Goal: Use online tool/utility: Utilize a website feature to perform a specific function

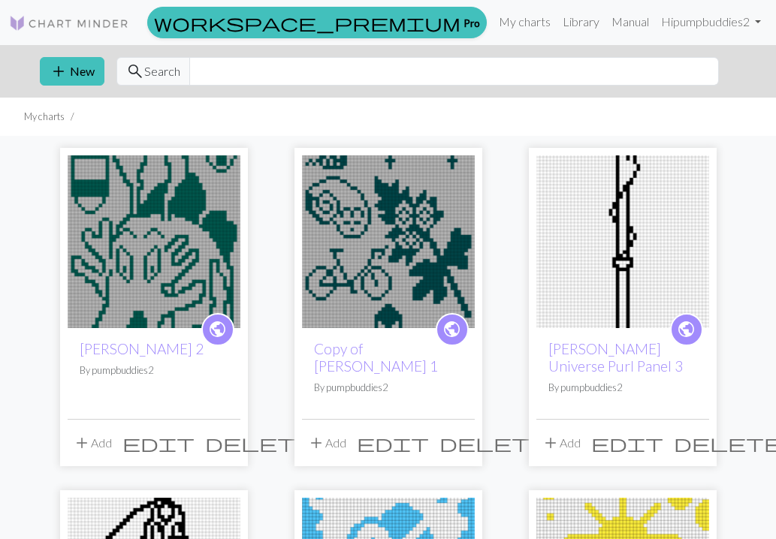
click at [71, 69] on button "add New" at bounding box center [72, 71] width 65 height 29
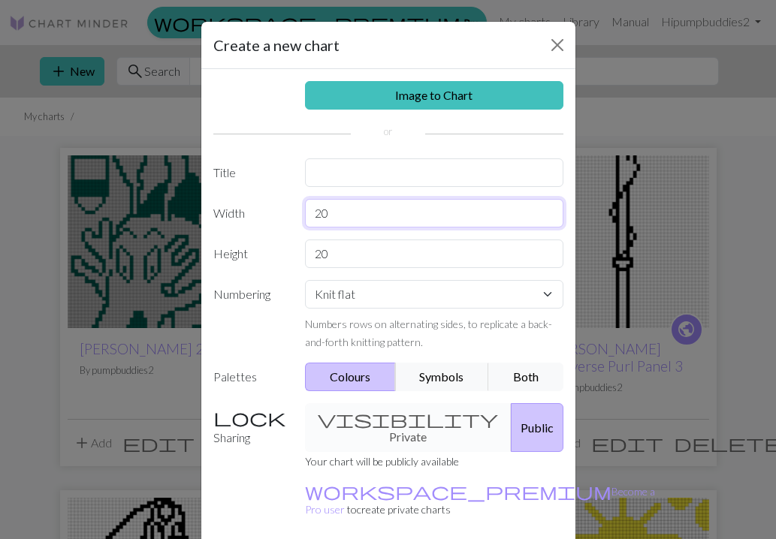
click at [355, 215] on input "20" at bounding box center [434, 213] width 258 height 29
type input "2"
type input "50"
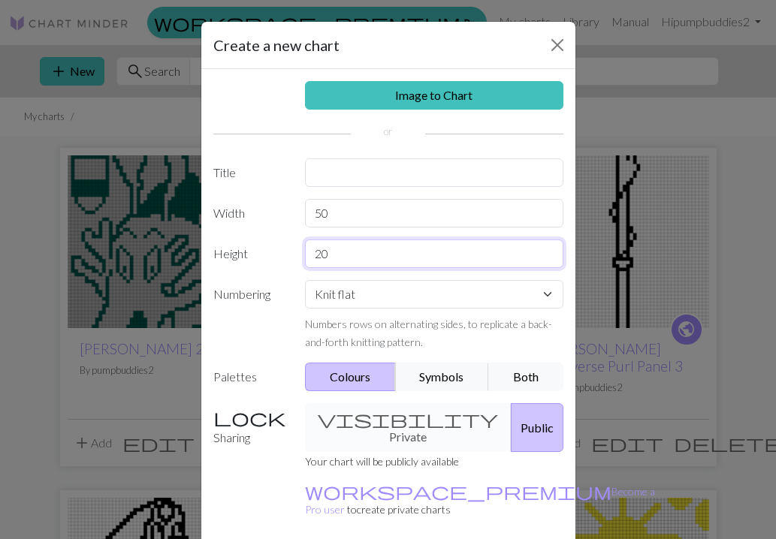
click at [344, 255] on input "20" at bounding box center [434, 254] width 258 height 29
type input "2"
type input "300"
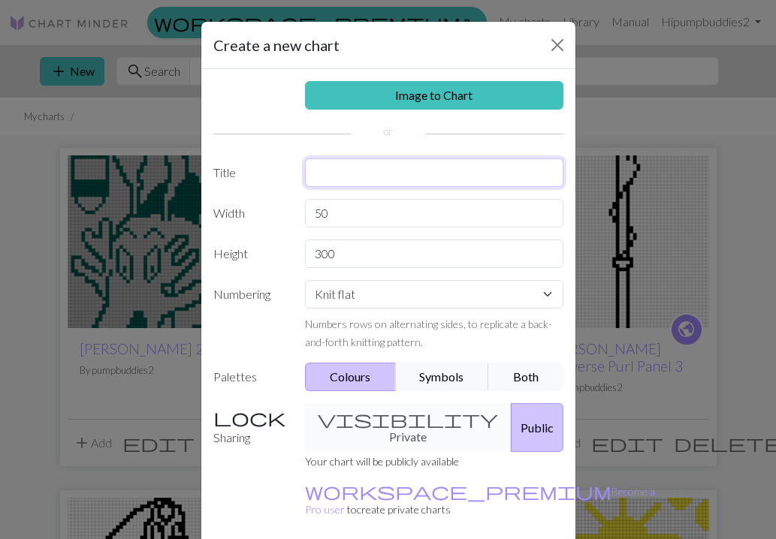
click at [343, 171] on input "text" at bounding box center [434, 173] width 258 height 29
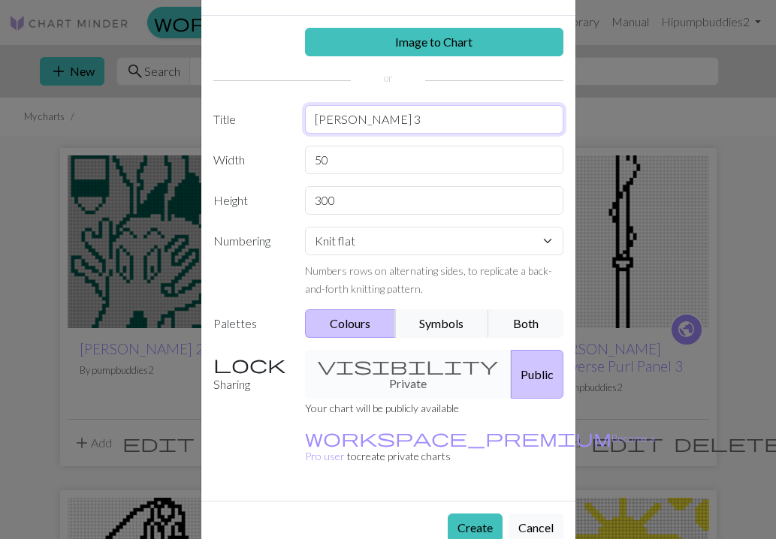
type input "[PERSON_NAME] 3"
click at [467, 514] on button "Create" at bounding box center [475, 528] width 55 height 29
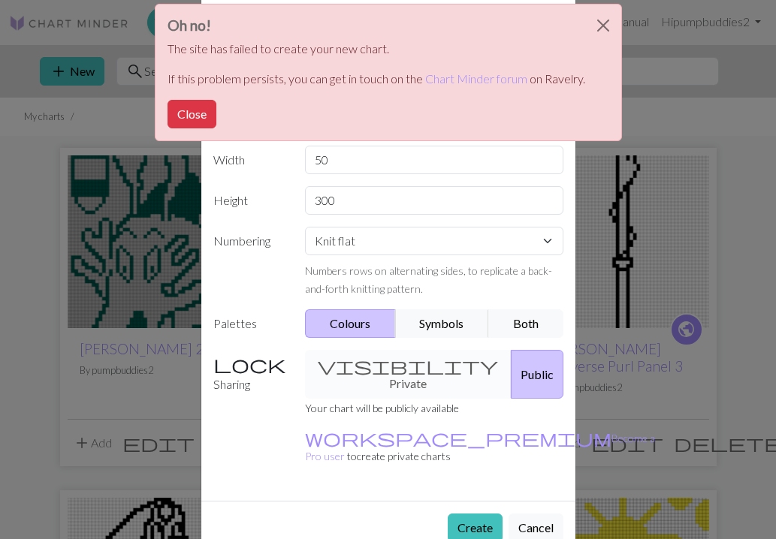
click at [182, 110] on button "Close" at bounding box center [192, 114] width 49 height 29
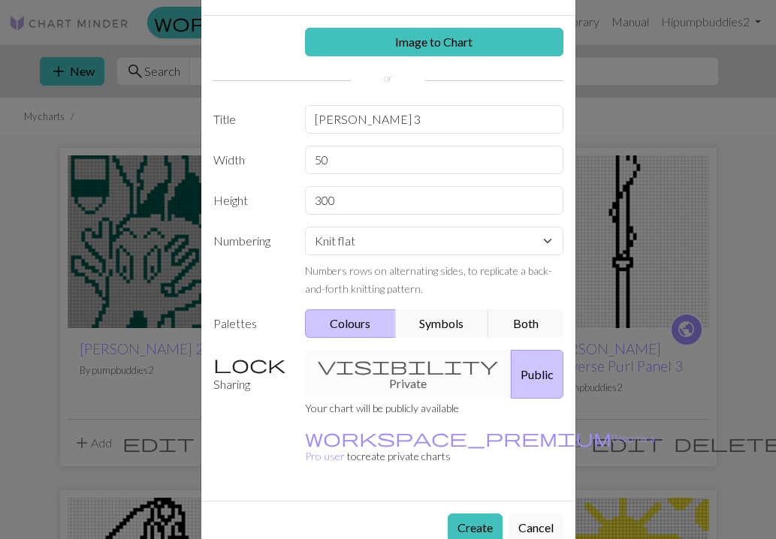
click at [542, 514] on button "Cancel" at bounding box center [536, 528] width 55 height 29
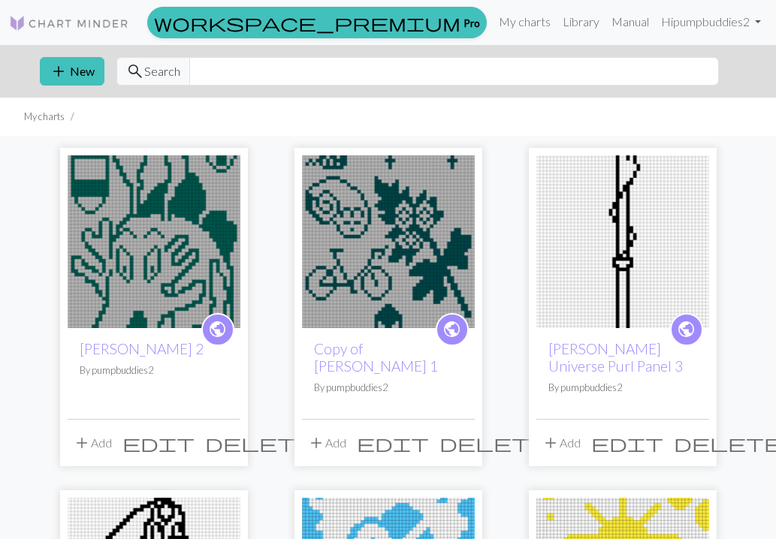
click at [183, 216] on img at bounding box center [154, 242] width 173 height 173
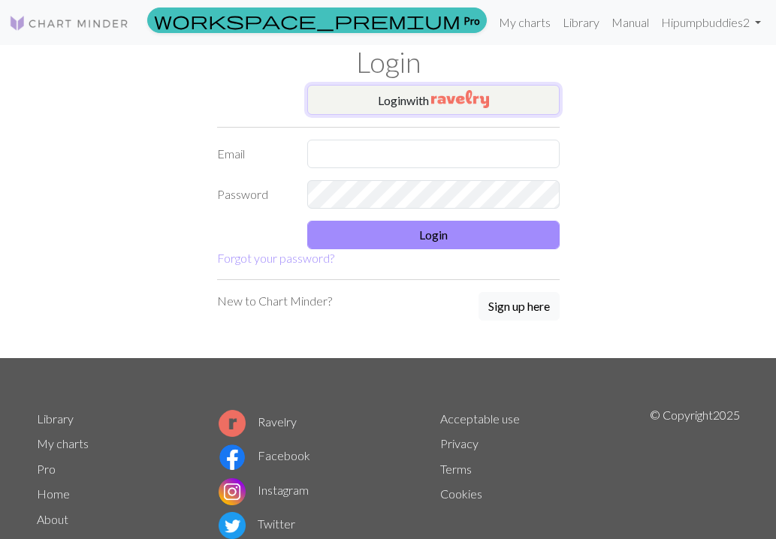
click at [386, 99] on button "Login with" at bounding box center [433, 100] width 252 height 30
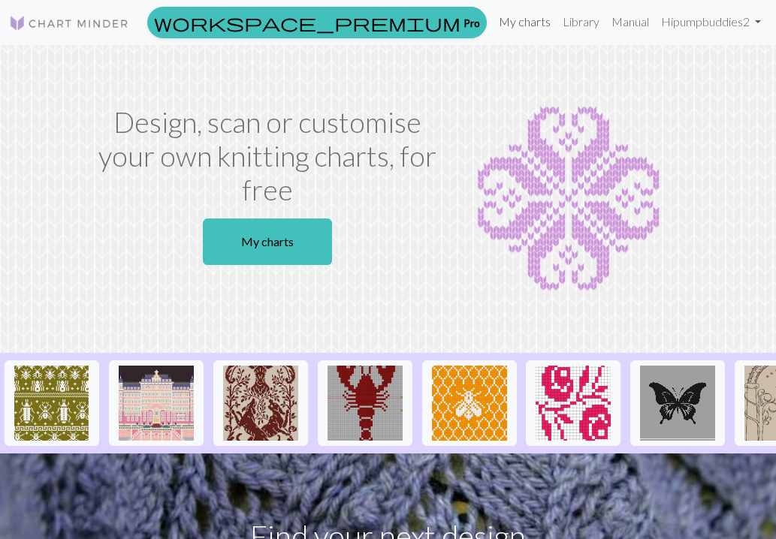
click at [527, 23] on link "My charts" at bounding box center [525, 22] width 64 height 30
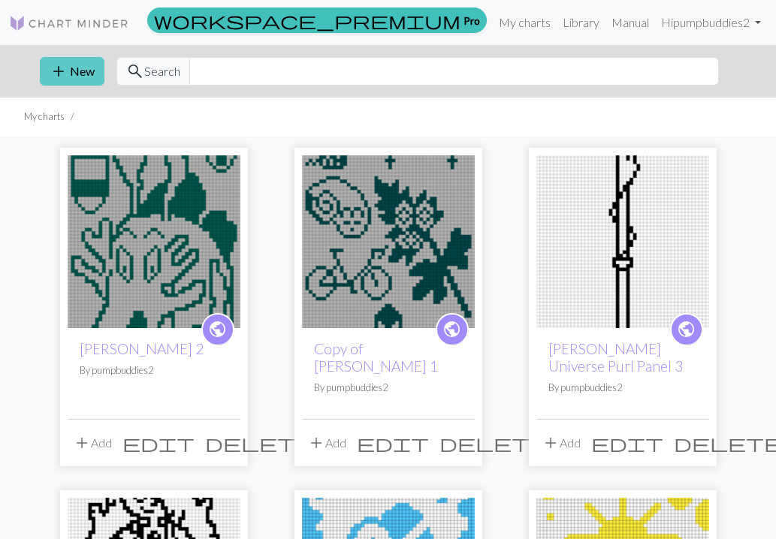
click at [76, 75] on button "add New" at bounding box center [72, 71] width 65 height 29
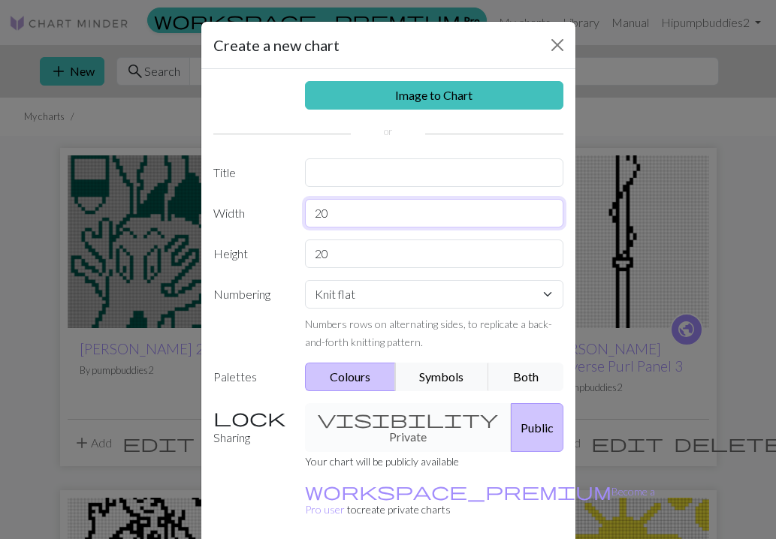
click at [346, 214] on input "20" at bounding box center [434, 213] width 258 height 29
type input "2"
type input "50"
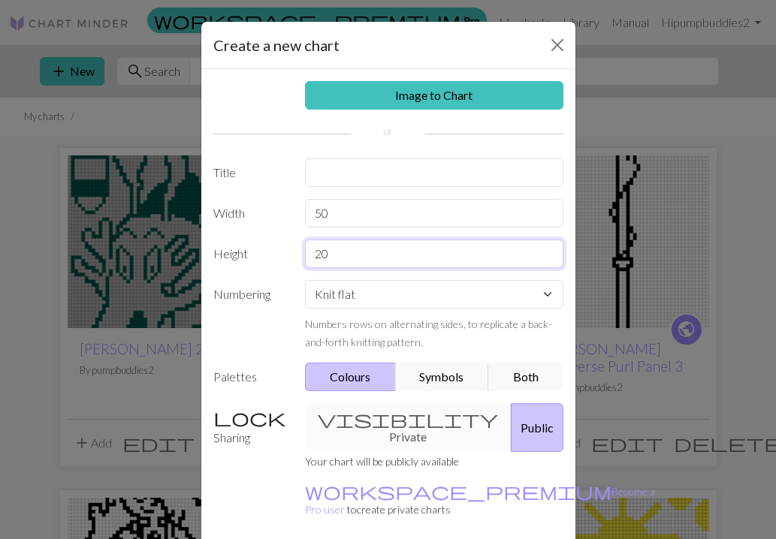
click at [337, 257] on input "20" at bounding box center [434, 254] width 258 height 29
type input "2"
type input "300"
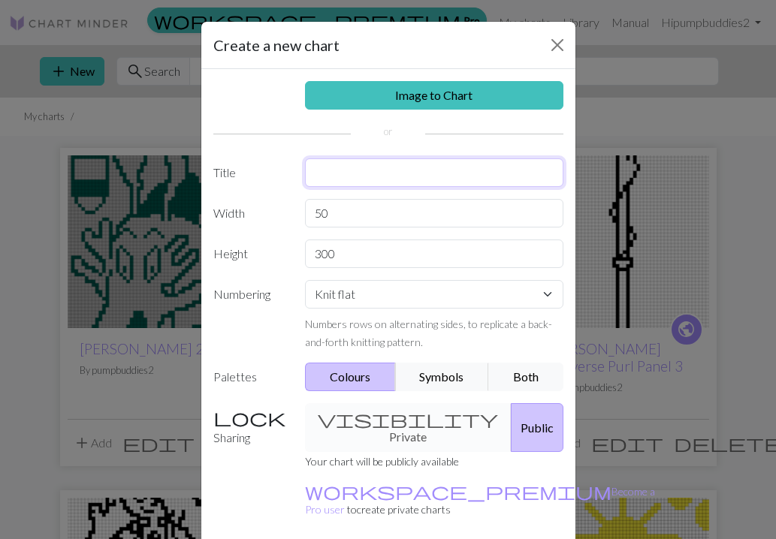
click at [334, 174] on input "text" at bounding box center [434, 173] width 258 height 29
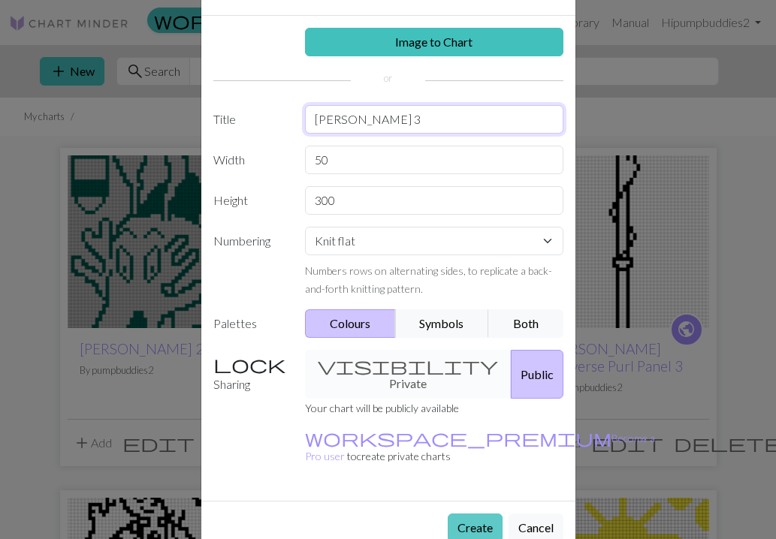
type input "[PERSON_NAME] 3"
click at [469, 514] on button "Create" at bounding box center [475, 528] width 55 height 29
